Goal: Task Accomplishment & Management: Manage account settings

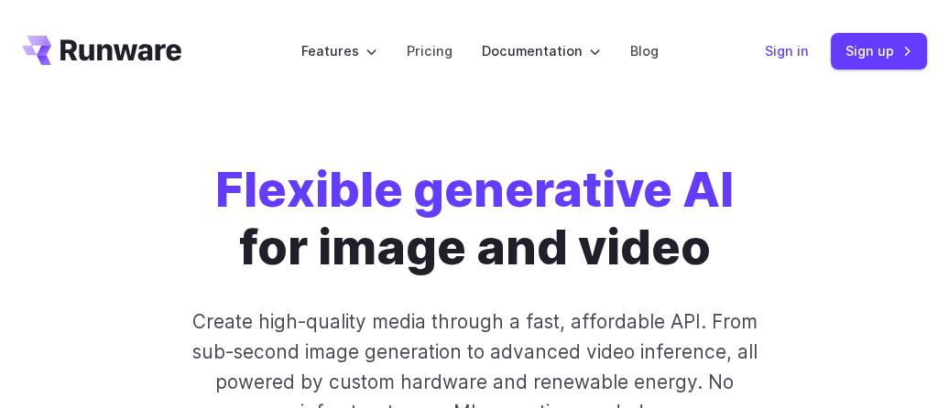
click at [782, 54] on link "Sign in" at bounding box center [787, 50] width 44 height 21
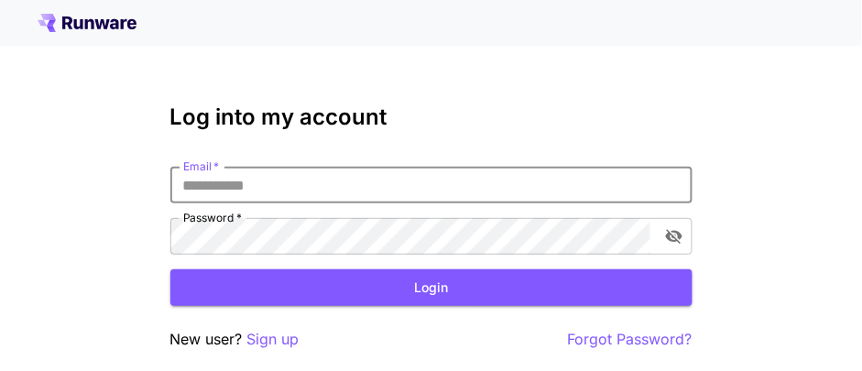
click at [245, 197] on input "Email   *" at bounding box center [431, 185] width 522 height 37
type input "**********"
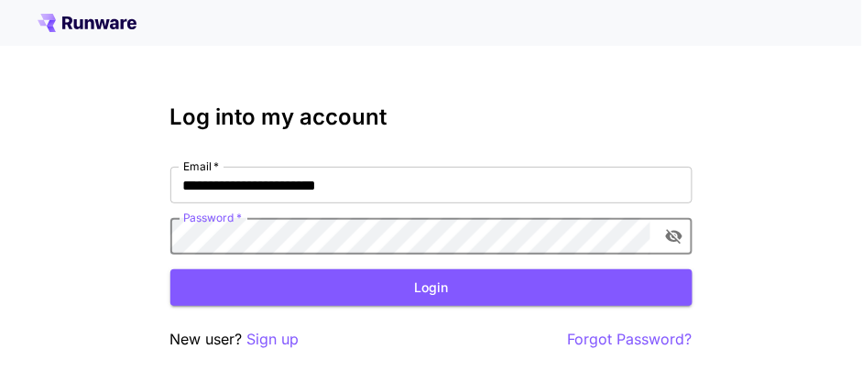
click button "Login" at bounding box center [431, 288] width 522 height 38
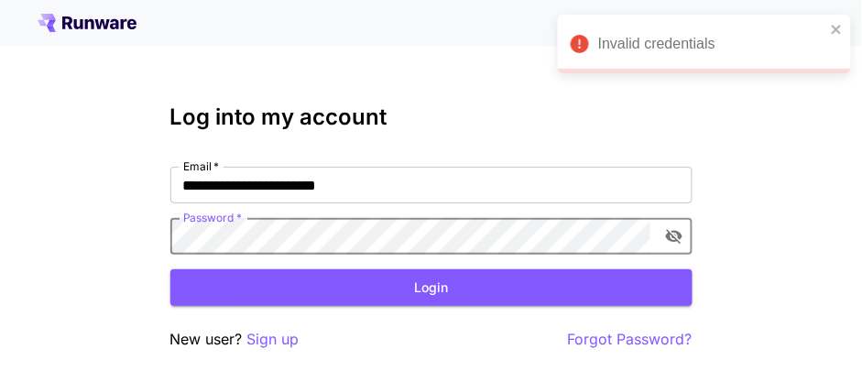
click at [539, 134] on div "**********" at bounding box center [431, 227] width 522 height 246
click at [55, 242] on div "**********" at bounding box center [431, 224] width 862 height 449
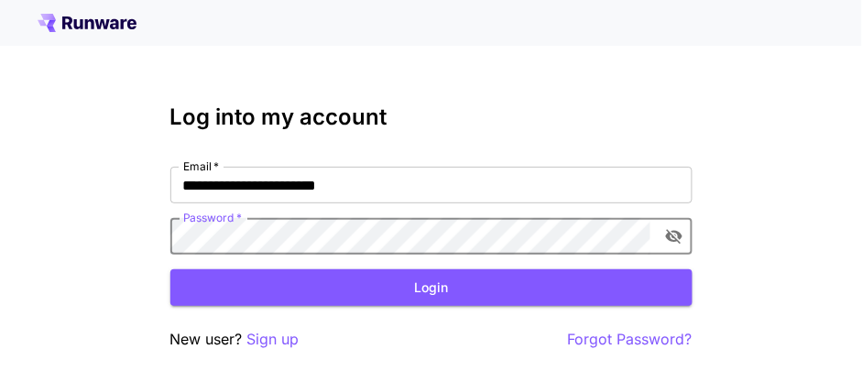
click button "Login" at bounding box center [431, 288] width 522 height 38
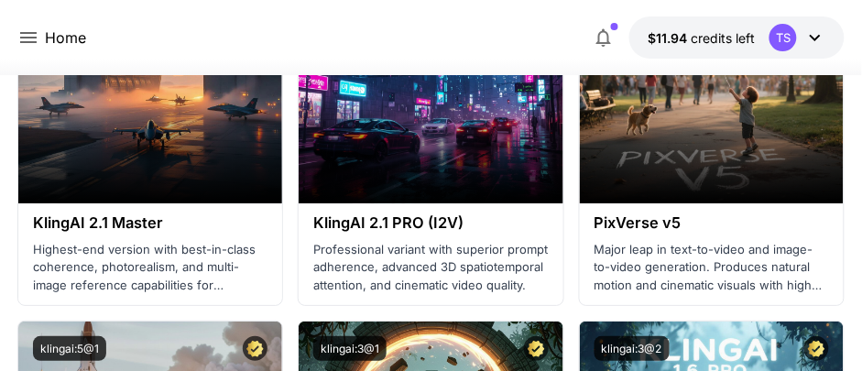
scroll to position [832, 0]
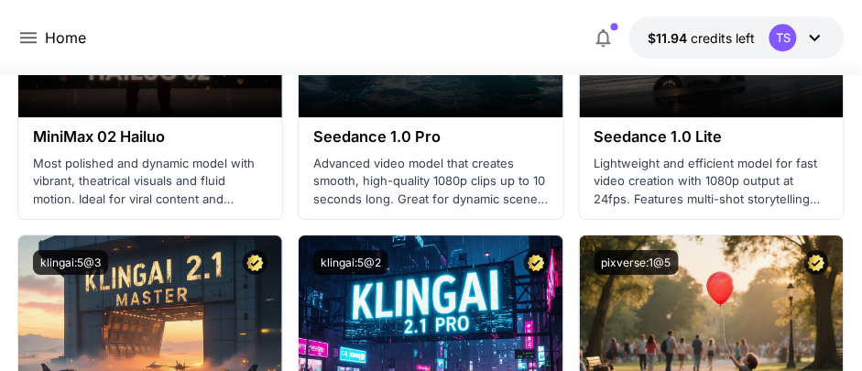
click at [596, 38] on icon "button" at bounding box center [604, 38] width 22 height 22
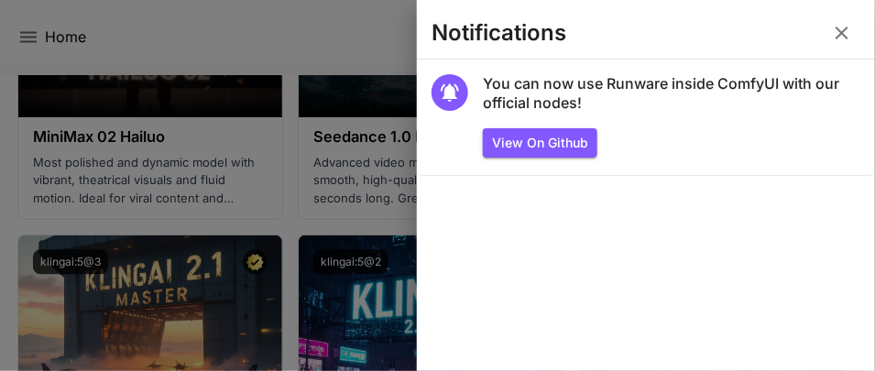
click at [845, 37] on icon "button" at bounding box center [841, 33] width 13 height 13
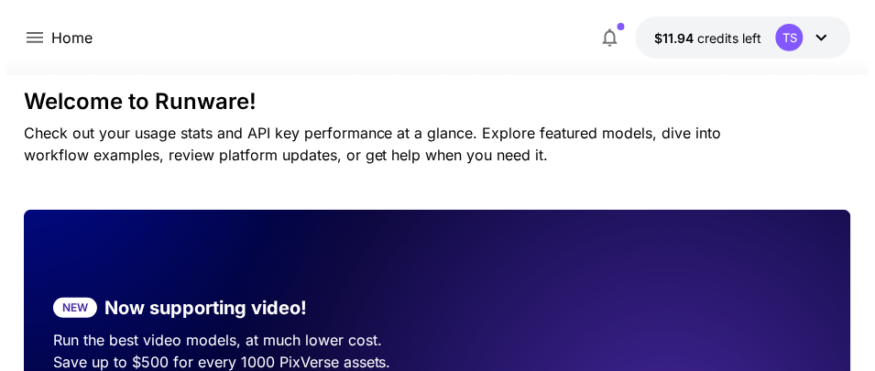
scroll to position [0, 0]
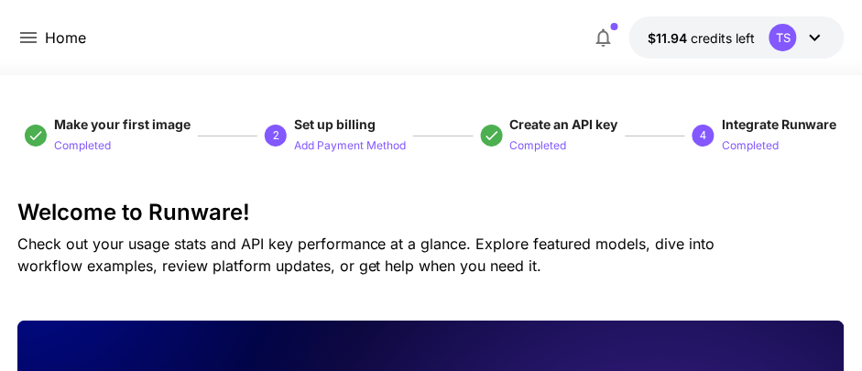
click at [38, 42] on icon at bounding box center [28, 38] width 22 height 22
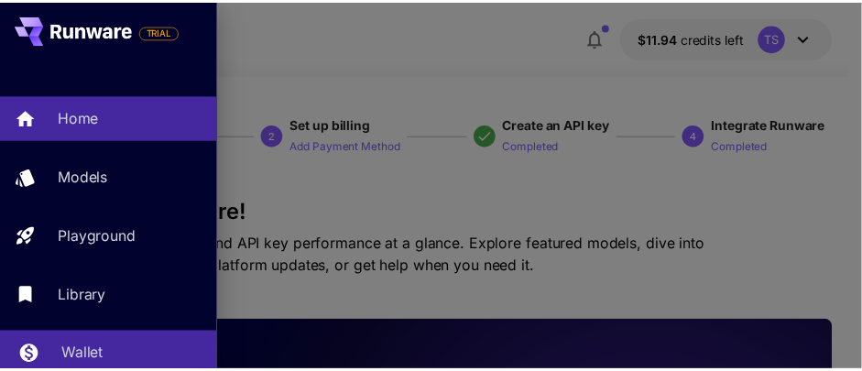
scroll to position [138, 0]
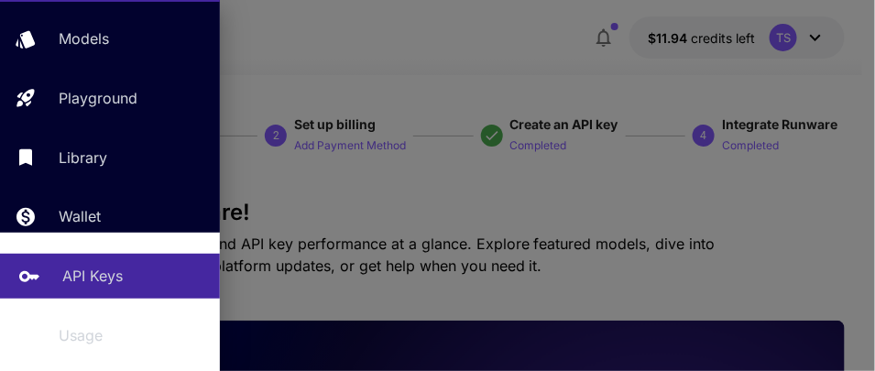
click at [105, 277] on p "API Keys" at bounding box center [92, 276] width 60 height 22
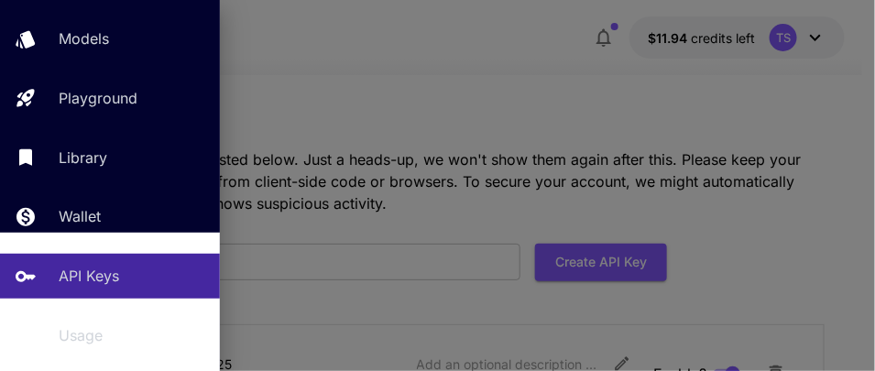
click at [509, 169] on div at bounding box center [437, 185] width 875 height 371
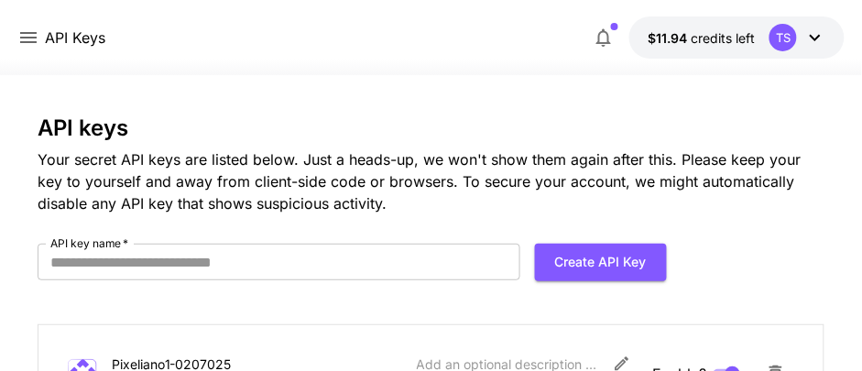
click at [35, 39] on icon at bounding box center [28, 38] width 22 height 22
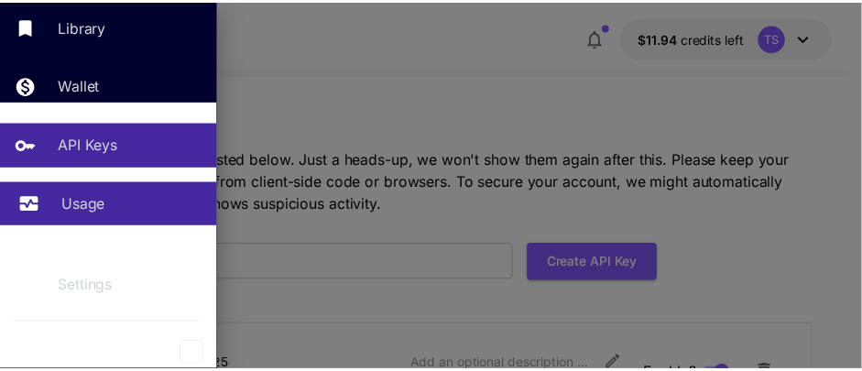
scroll to position [271, 0]
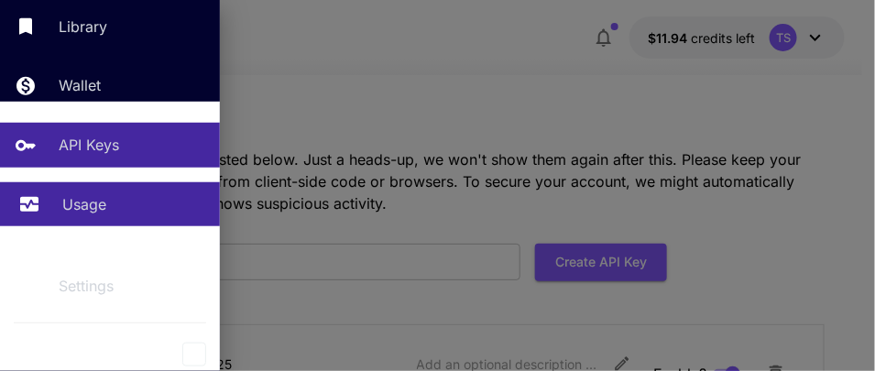
click at [81, 207] on p "Usage" at bounding box center [84, 204] width 44 height 22
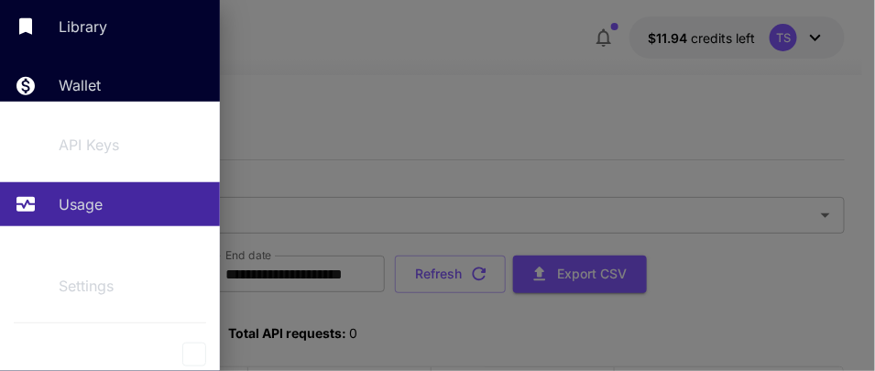
click at [487, 128] on div at bounding box center [437, 185] width 875 height 371
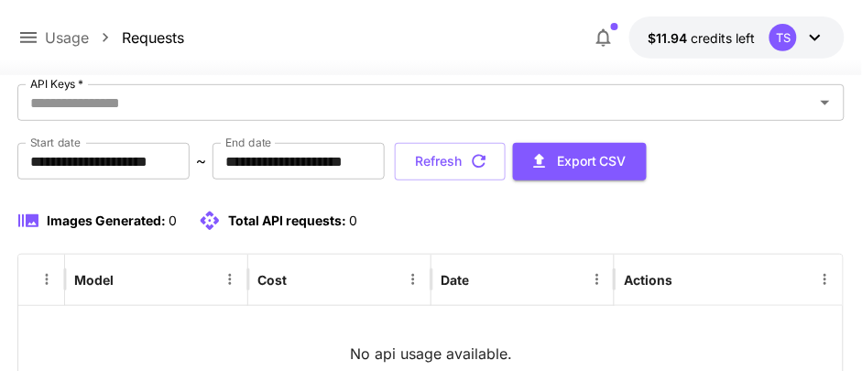
scroll to position [106, 0]
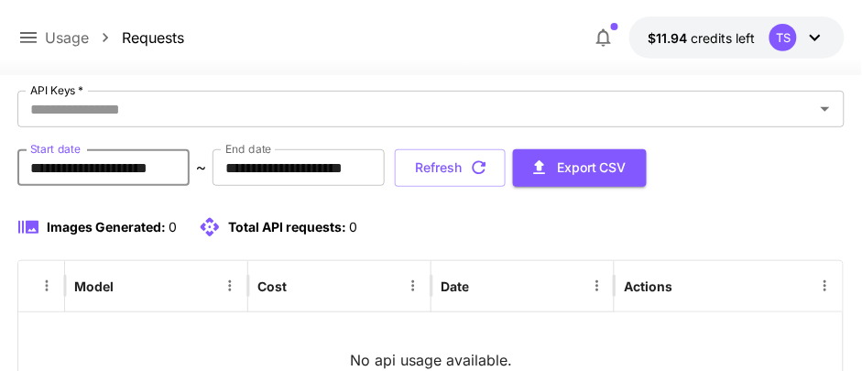
click at [48, 168] on input "**********" at bounding box center [103, 167] width 172 height 37
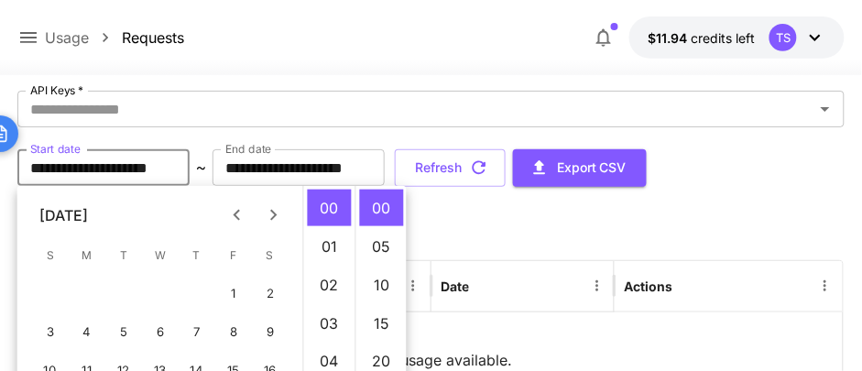
scroll to position [245, 0]
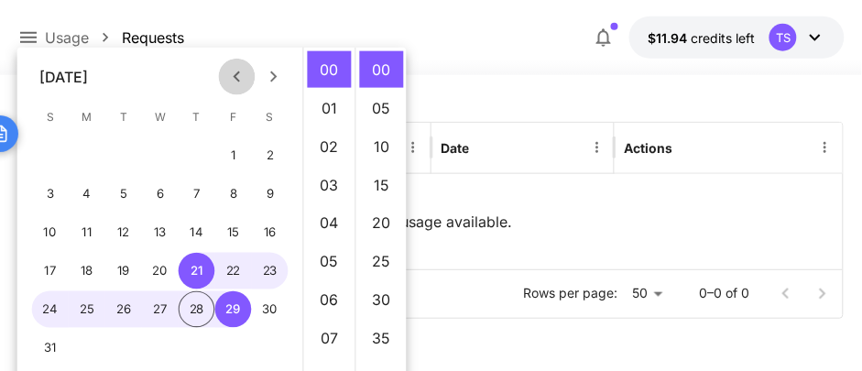
click at [231, 74] on icon "Previous month" at bounding box center [237, 77] width 22 height 22
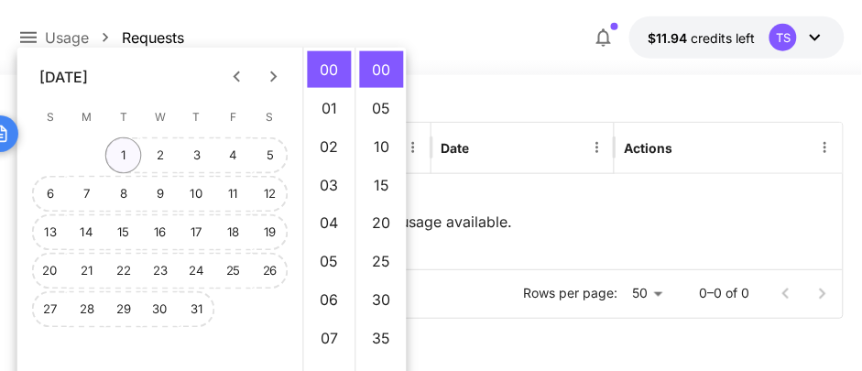
click at [110, 158] on button "1" at bounding box center [123, 155] width 37 height 37
type input "**********"
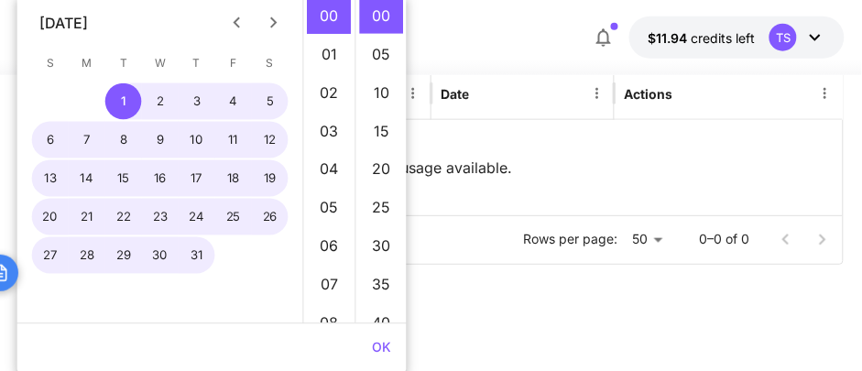
scroll to position [138, 0]
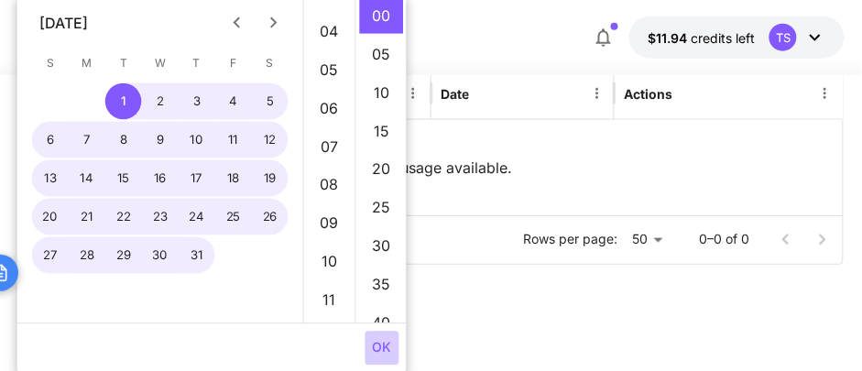
click at [376, 342] on button "OK" at bounding box center [382, 349] width 34 height 34
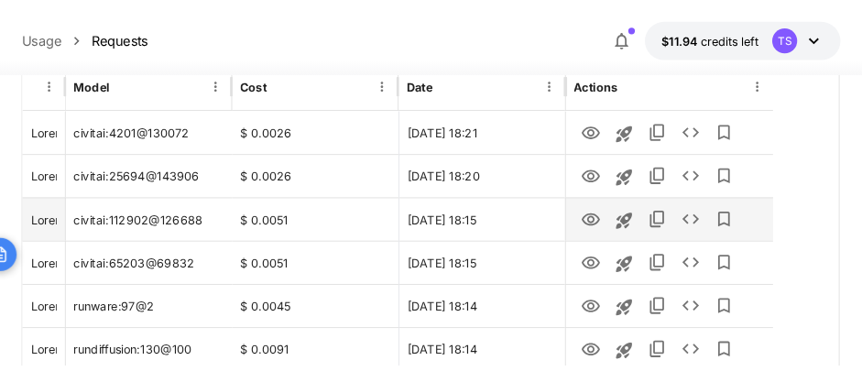
scroll to position [245, 0]
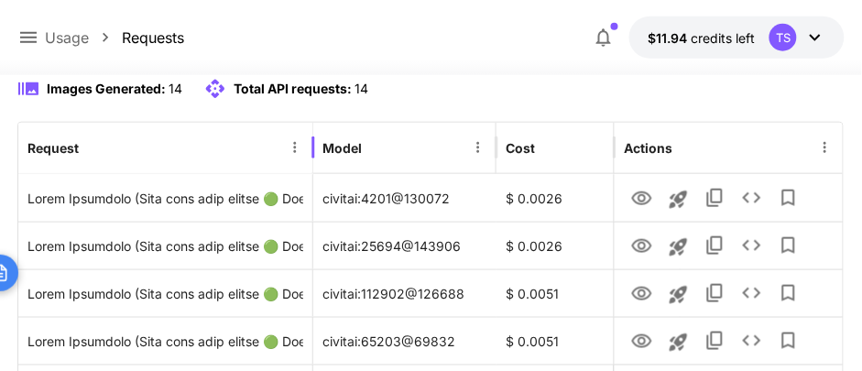
drag, startPoint x: 64, startPoint y: 130, endPoint x: 312, endPoint y: 165, distance: 250.6
click at [312, 165] on div at bounding box center [313, 147] width 9 height 51
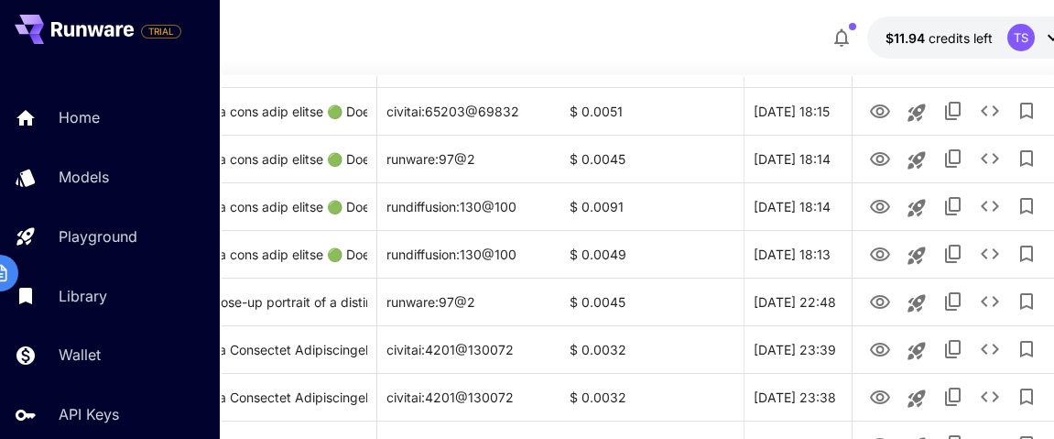
scroll to position [416, 166]
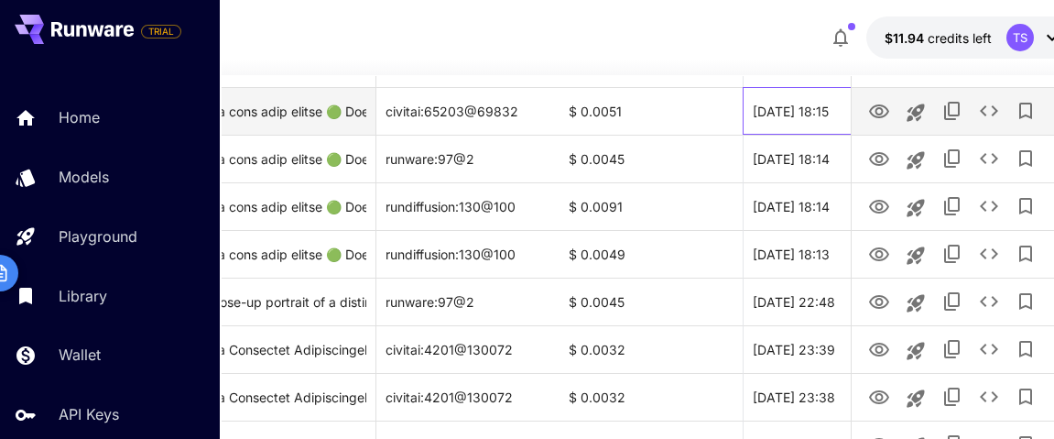
click at [794, 114] on div "[DATE] 18:15" at bounding box center [834, 111] width 183 height 48
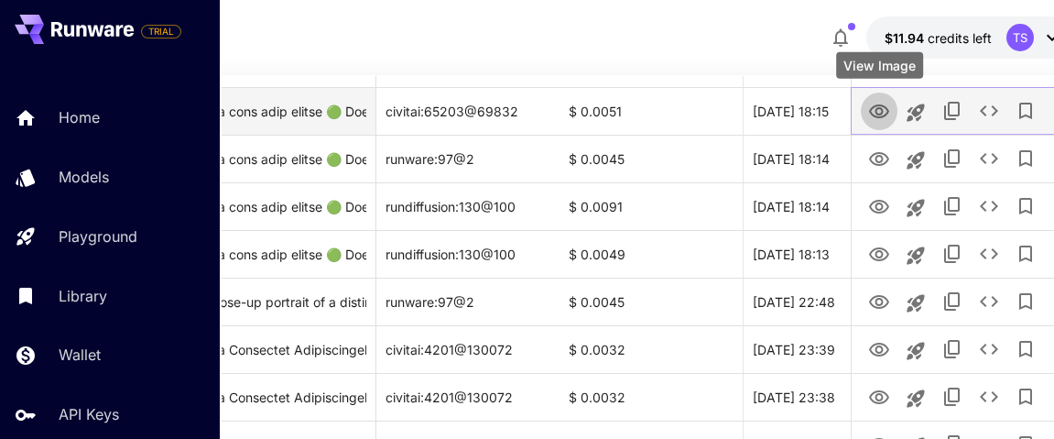
click at [861, 111] on icon "View Image" at bounding box center [879, 112] width 22 height 22
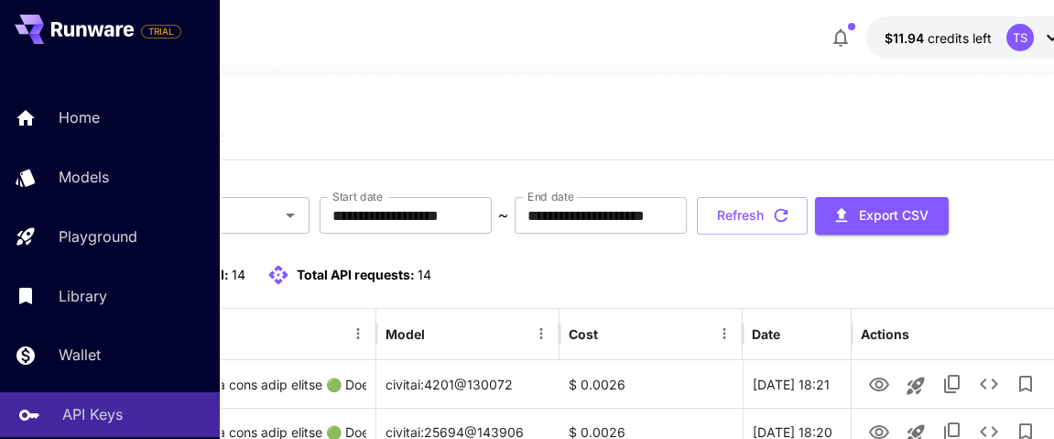
scroll to position [203, 0]
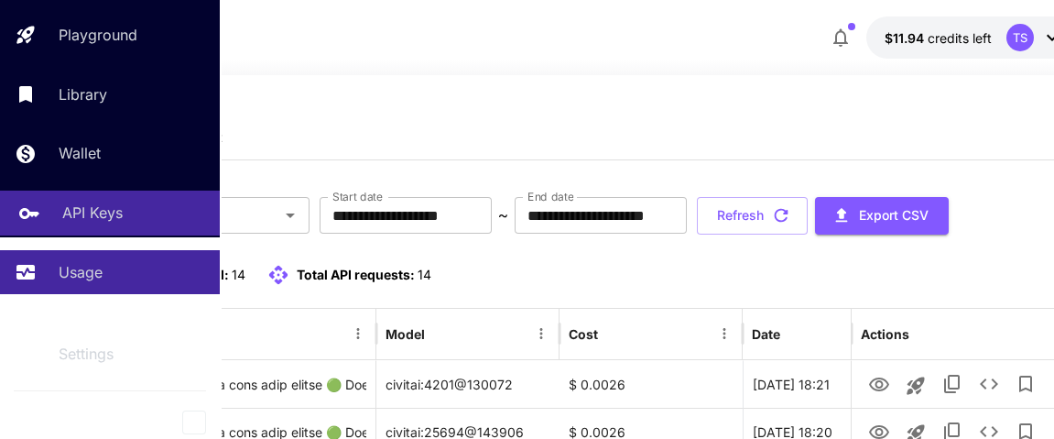
click at [103, 211] on p "API Keys" at bounding box center [92, 212] width 60 height 22
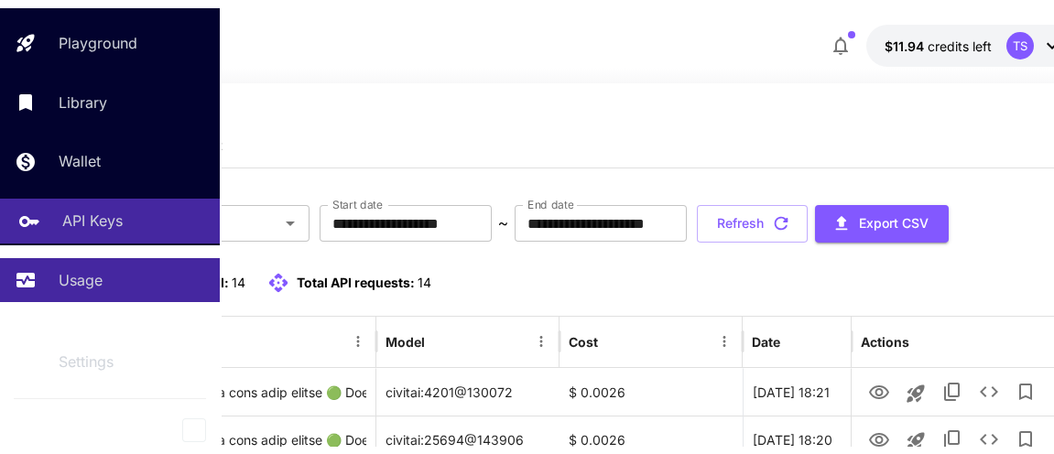
scroll to position [188, 0]
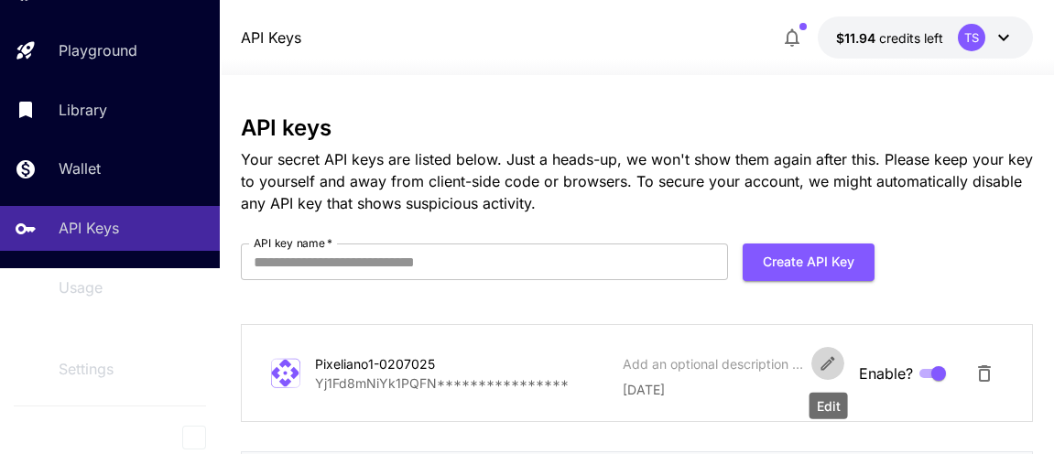
click at [822, 360] on icon "Edit" at bounding box center [828, 363] width 18 height 18
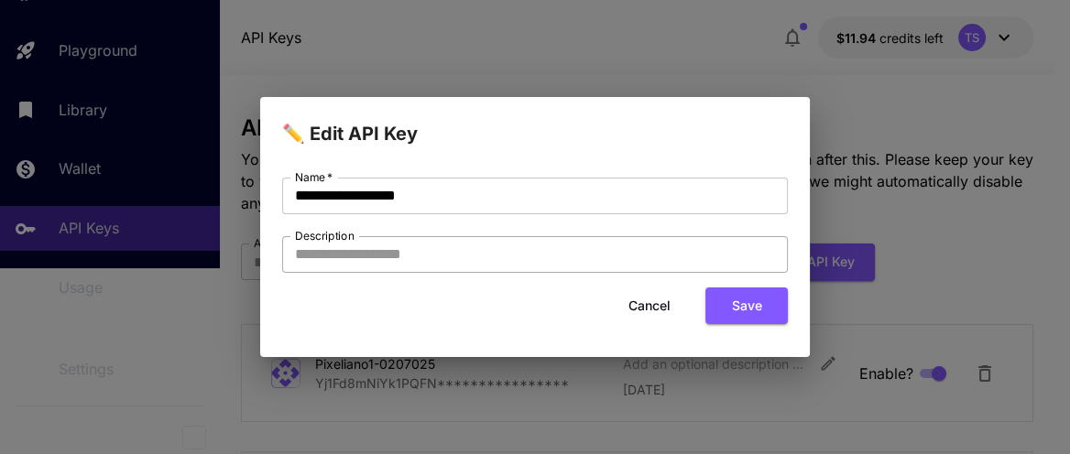
click at [469, 256] on input "Description" at bounding box center [535, 254] width 506 height 37
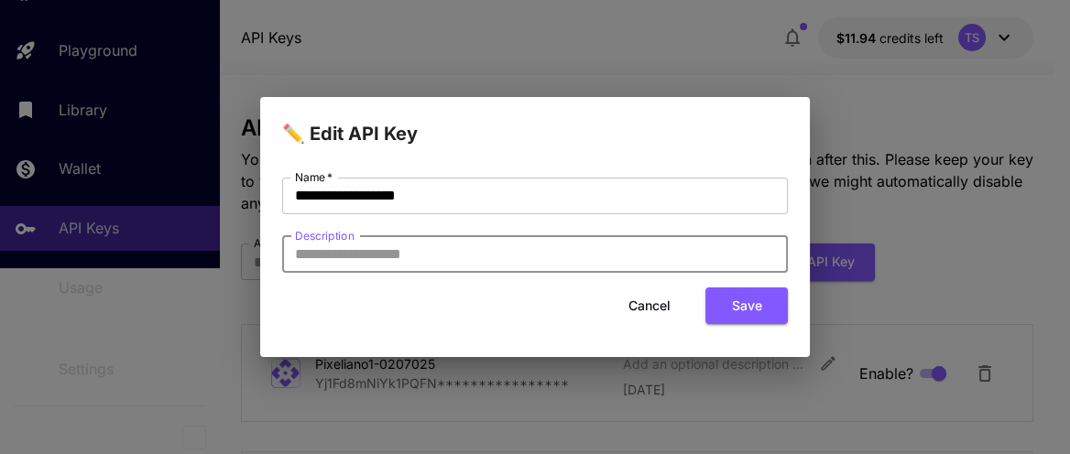
click at [649, 308] on button "Cancel" at bounding box center [649, 307] width 82 height 38
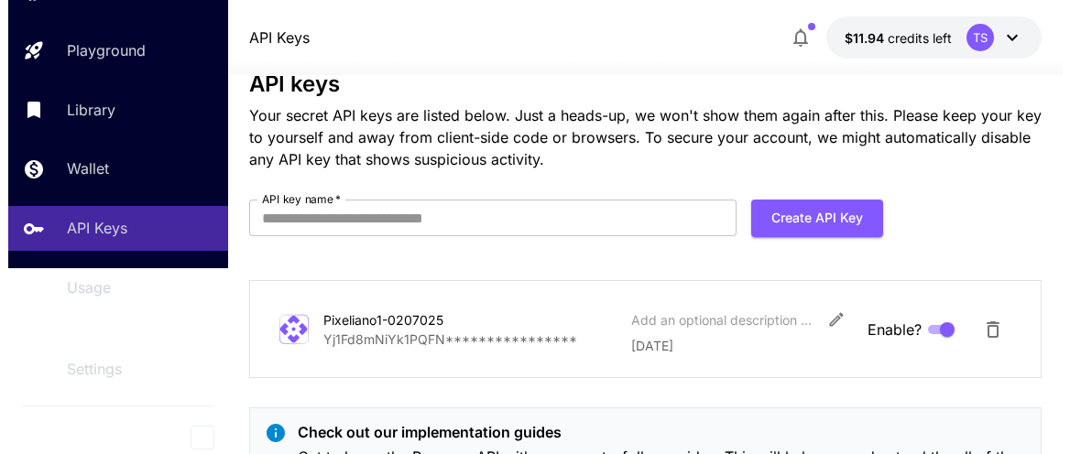
scroll to position [148, 0]
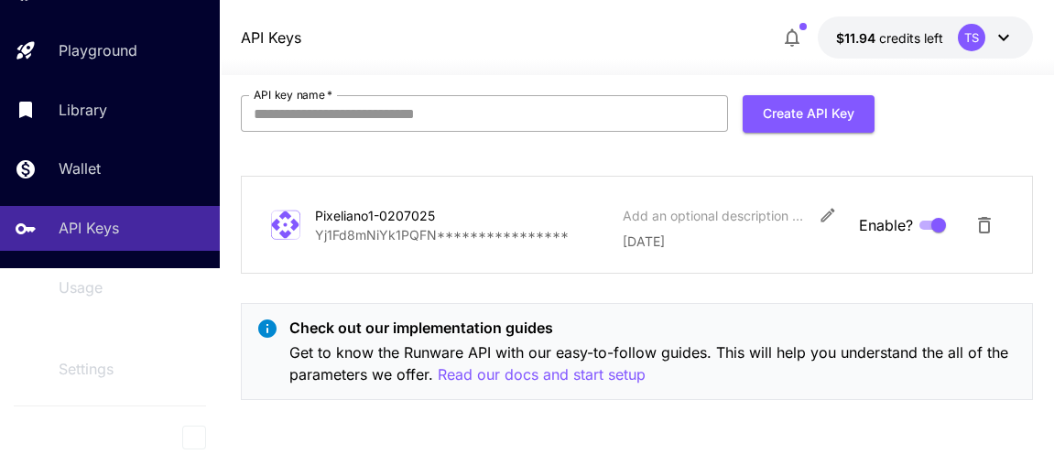
click at [435, 107] on input "API key name   *" at bounding box center [484, 113] width 487 height 37
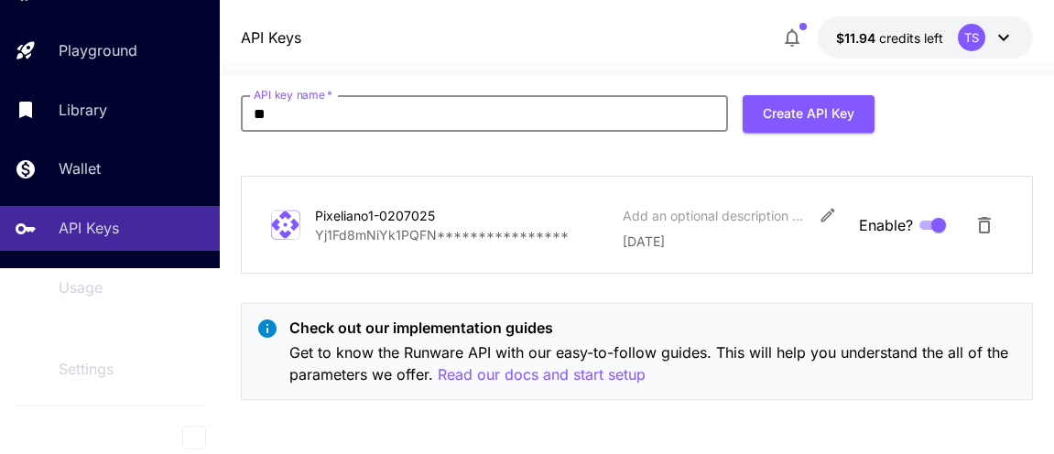
type input "*"
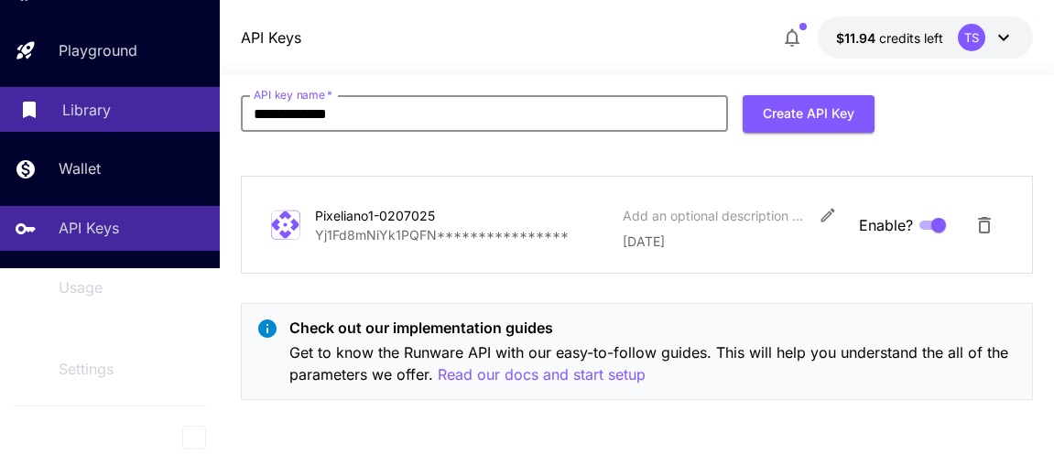
drag, startPoint x: 458, startPoint y: 102, endPoint x: 198, endPoint y: 102, distance: 260.1
click at [198, 102] on div "**********" at bounding box center [527, 154] width 1054 height 604
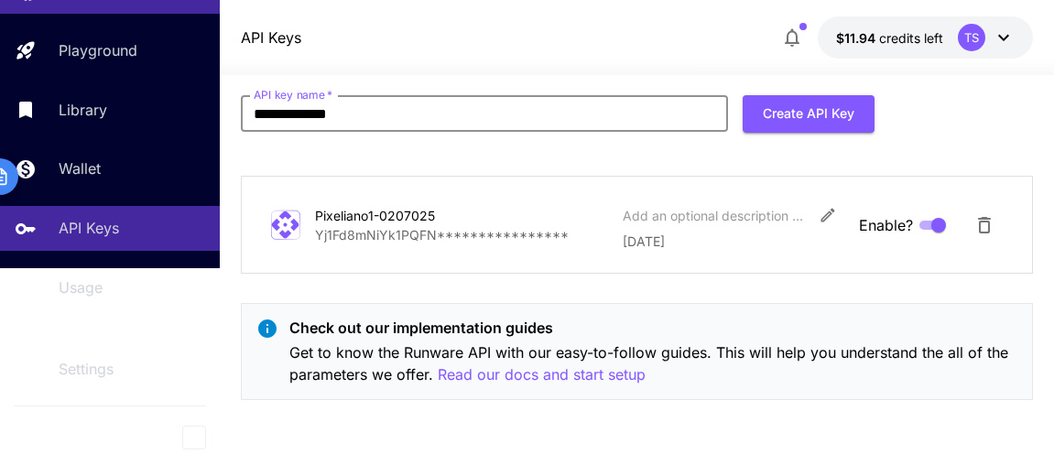
type input "**********"
click at [797, 114] on button "Create API Key" at bounding box center [809, 114] width 132 height 38
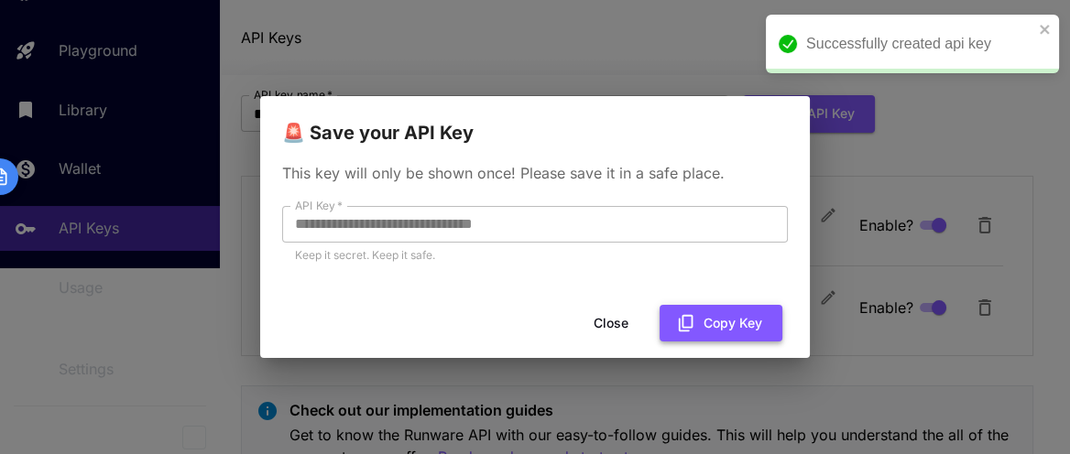
click at [734, 322] on button "Copy Key" at bounding box center [720, 324] width 123 height 38
